Goal: Task Accomplishment & Management: Manage account settings

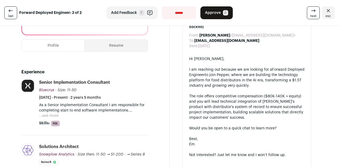
scroll to position [111, 0]
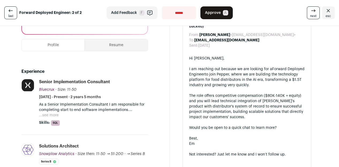
click at [51, 114] on button "...see more" at bounding box center [49, 115] width 20 height 5
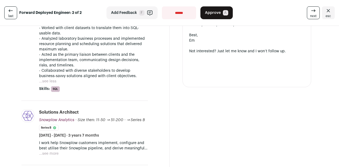
scroll to position [221, 0]
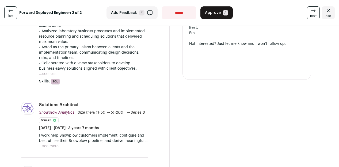
click at [55, 146] on button "...see more" at bounding box center [49, 146] width 20 height 5
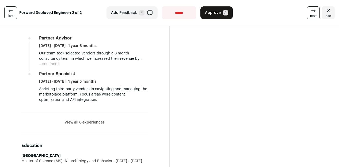
scroll to position [468, 0]
click at [88, 124] on button "View all 6 experiences" at bounding box center [84, 122] width 40 height 5
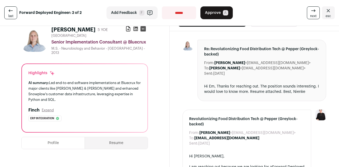
scroll to position [0, 0]
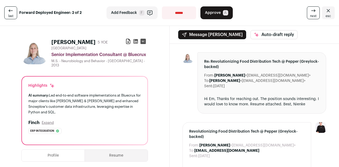
click at [209, 13] on span "Approve" at bounding box center [213, 12] width 16 height 5
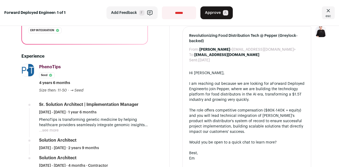
scroll to position [103, 0]
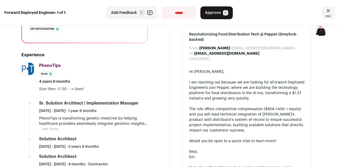
click at [54, 127] on button "...see more" at bounding box center [49, 129] width 20 height 5
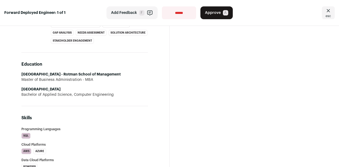
scroll to position [530, 0]
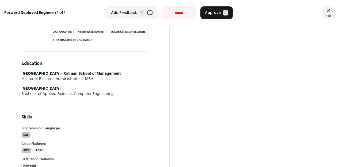
click at [215, 16] on button "Approve A" at bounding box center [216, 12] width 32 height 13
